Goal: Task Accomplishment & Management: Manage account settings

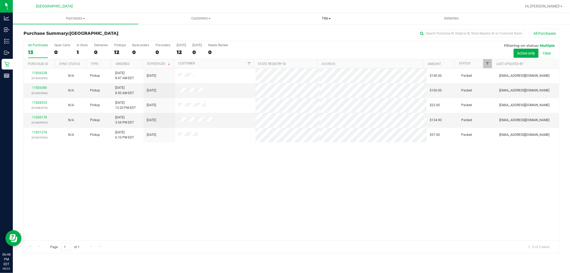
click at [330, 18] on span at bounding box center [329, 18] width 2 height 1
click at [288, 31] on span "Manage tills" at bounding box center [281, 32] width 36 height 5
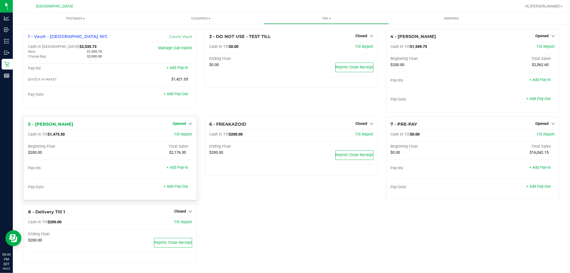
click at [185, 125] on link "Opened" at bounding box center [182, 123] width 19 height 4
click at [183, 137] on div "Close Till" at bounding box center [180, 134] width 40 height 7
click at [183, 135] on link "Close Till" at bounding box center [180, 134] width 14 height 4
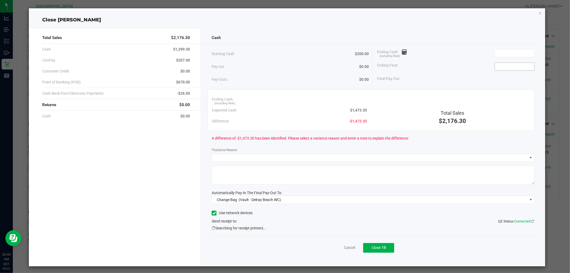
click at [515, 68] on input at bounding box center [514, 66] width 39 height 7
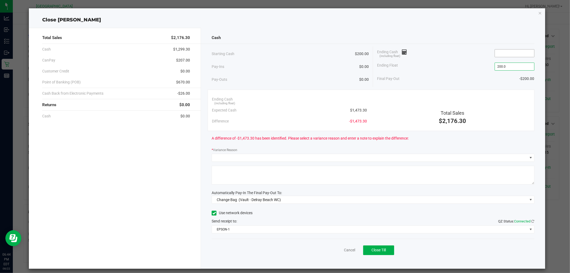
type input "$200.00"
click at [500, 55] on input at bounding box center [514, 52] width 39 height 7
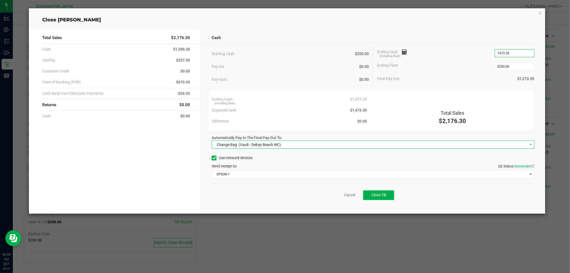
type input "$1,473.30"
click at [286, 145] on span "Change Bag (Vault - Delray Beach WC)" at bounding box center [369, 144] width 315 height 7
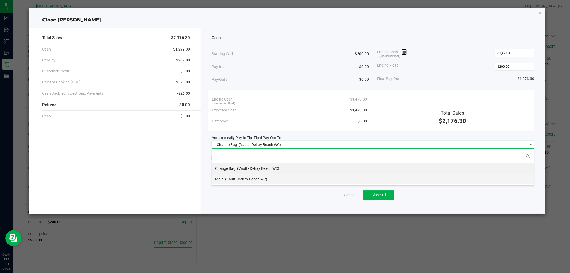
scroll to position [8, 322]
click at [260, 178] on span "(Vault - Delray Beach WC)" at bounding box center [246, 179] width 42 height 4
click at [260, 176] on span "EPSON-1" at bounding box center [369, 173] width 315 height 7
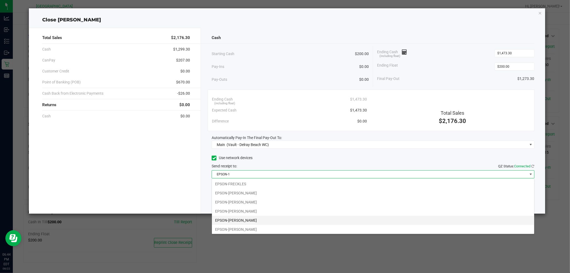
scroll to position [38, 0]
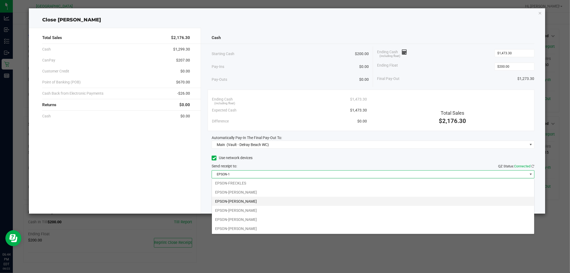
drag, startPoint x: 268, startPoint y: 203, endPoint x: 335, endPoint y: 212, distance: 67.1
click at [268, 202] on li "EPSON-[PERSON_NAME]" at bounding box center [373, 201] width 322 height 9
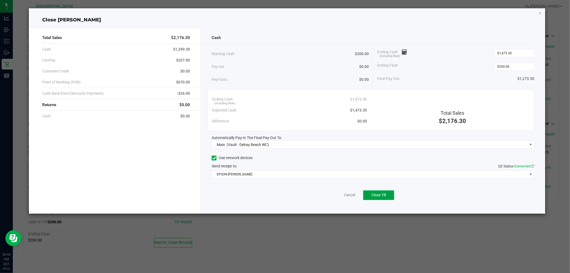
click at [380, 193] on span "Close Till" at bounding box center [378, 195] width 14 height 4
click at [341, 196] on link "Dismiss" at bounding box center [337, 195] width 13 height 6
